Goal: Transaction & Acquisition: Purchase product/service

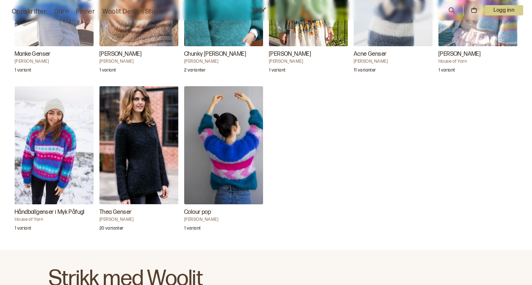
scroll to position [2428, 0]
click at [209, 165] on img "Colour pop" at bounding box center [223, 145] width 79 height 119
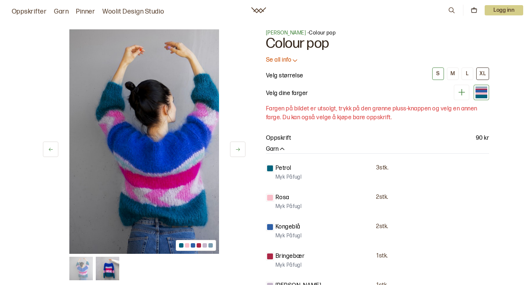
click at [480, 72] on div "XL" at bounding box center [483, 73] width 6 height 7
click at [467, 75] on div "L" at bounding box center [467, 73] width 3 height 7
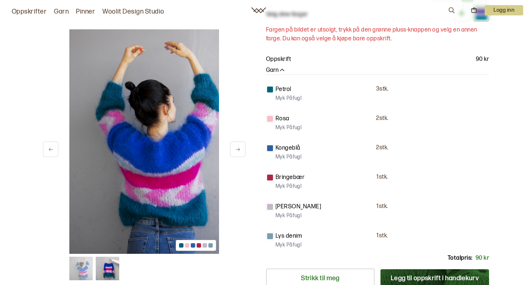
scroll to position [102, 0]
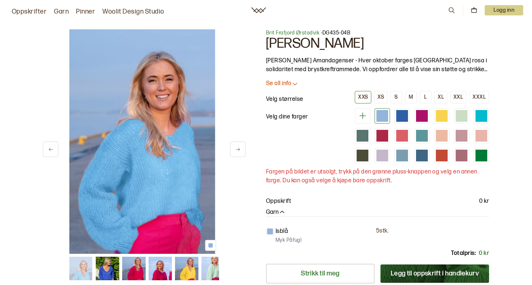
click at [131, 275] on img at bounding box center [133, 268] width 23 height 23
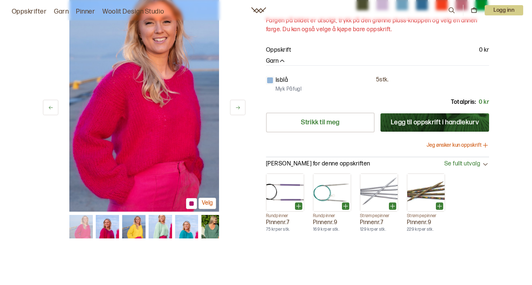
scroll to position [156, 0]
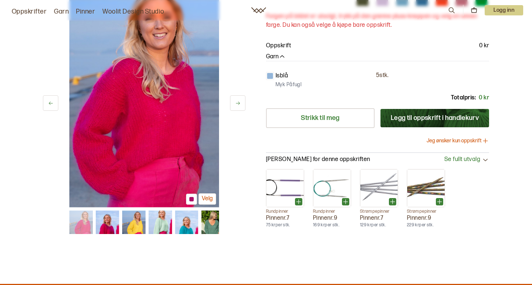
click at [211, 220] on img at bounding box center [213, 222] width 23 height 23
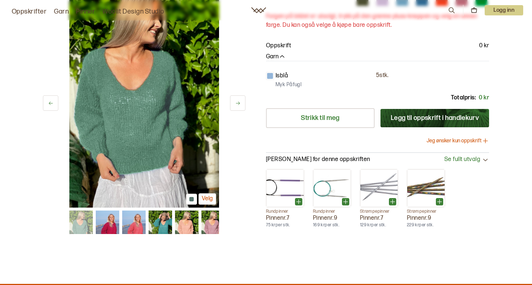
click at [211, 220] on img at bounding box center [213, 222] width 23 height 23
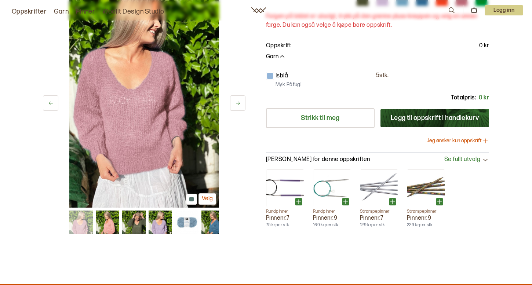
click at [211, 220] on img at bounding box center [213, 222] width 23 height 23
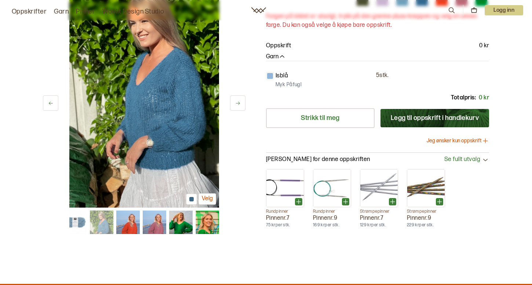
click at [136, 231] on img at bounding box center [127, 222] width 23 height 23
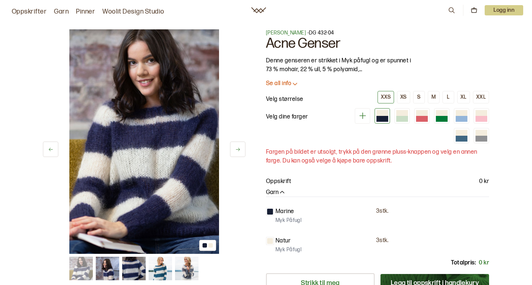
click at [158, 272] on img at bounding box center [160, 268] width 23 height 23
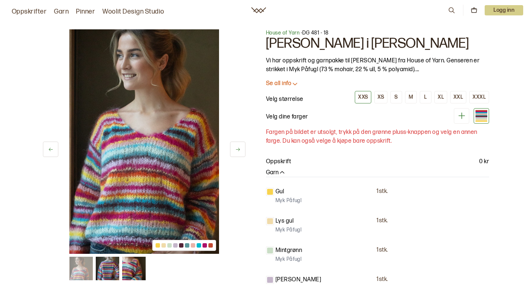
click at [129, 264] on img at bounding box center [133, 268] width 23 height 23
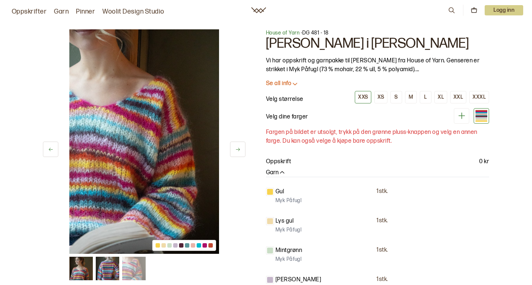
click at [286, 83] on p "Se all info" at bounding box center [278, 84] width 25 height 8
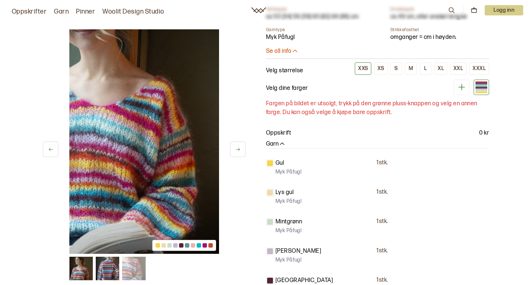
scroll to position [218, 0]
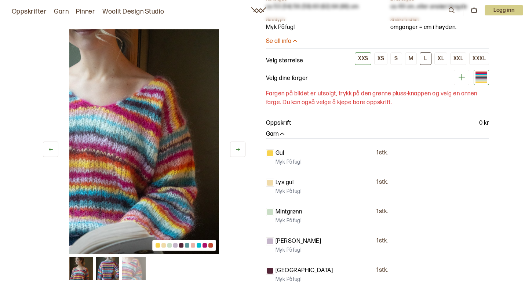
click at [424, 60] on button "L" at bounding box center [426, 59] width 12 height 12
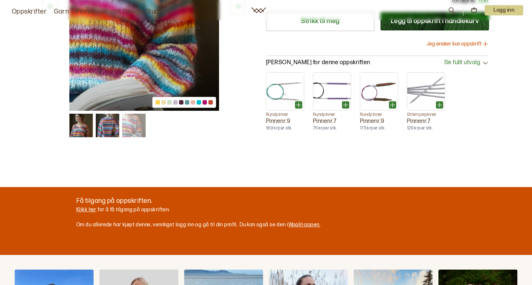
scroll to position [658, 0]
